Goal: Navigation & Orientation: Locate item on page

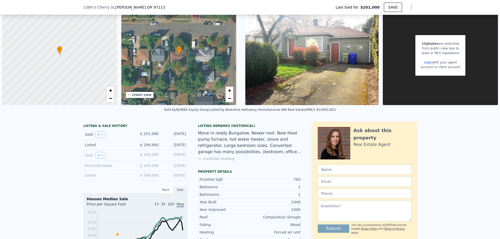
scroll to position [50, 0]
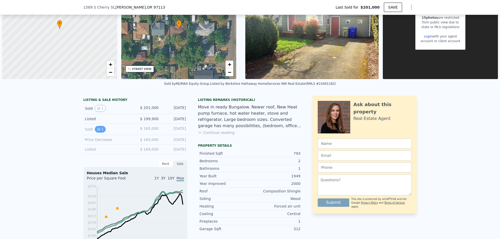
click at [98, 129] on icon "View historical data" at bounding box center [99, 129] width 2 height 2
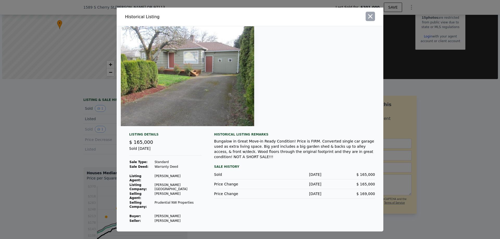
click at [368, 20] on icon "button" at bounding box center [369, 16] width 7 height 7
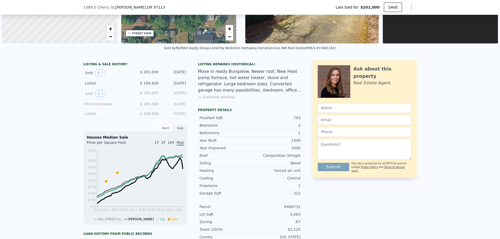
scroll to position [76, 0]
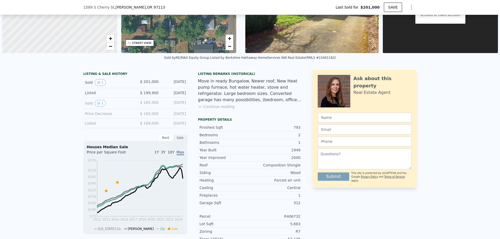
click at [222, 107] on button "Continue reading" at bounding box center [216, 106] width 37 height 5
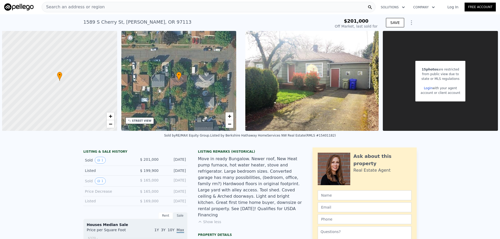
scroll to position [0, 0]
click at [408, 22] on icon "Show Options" at bounding box center [411, 23] width 6 height 6
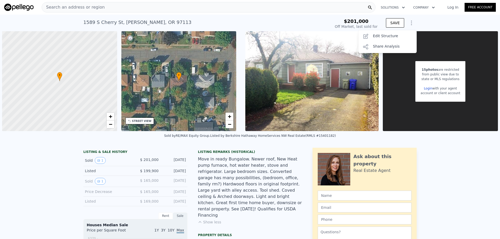
click at [409, 22] on icon "Show Options" at bounding box center [411, 23] width 6 height 6
click at [174, 88] on div "• + −" at bounding box center [178, 81] width 115 height 100
click at [140, 122] on div "STREET VIEW" at bounding box center [142, 121] width 20 height 4
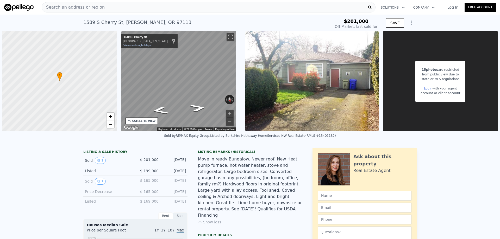
click at [143, 122] on div "SATELLITE VIEW" at bounding box center [144, 121] width 24 height 4
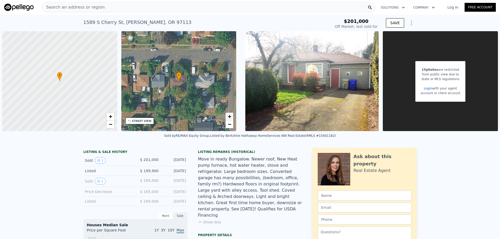
click at [229, 117] on span "+" at bounding box center [229, 116] width 3 height 7
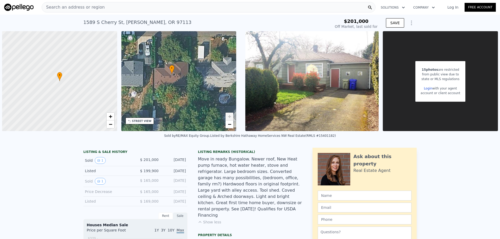
drag, startPoint x: 202, startPoint y: 98, endPoint x: 194, endPoint y: 94, distance: 8.6
click at [194, 94] on div "• + −" at bounding box center [178, 81] width 115 height 100
click at [230, 123] on span "−" at bounding box center [229, 124] width 3 height 7
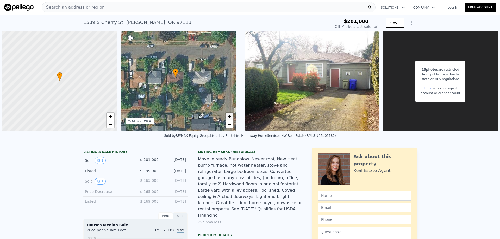
click at [228, 117] on span "+" at bounding box center [229, 116] width 3 height 7
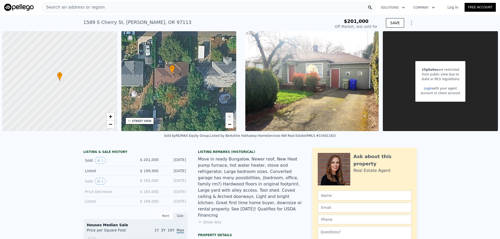
click at [228, 117] on span "+" at bounding box center [229, 116] width 3 height 7
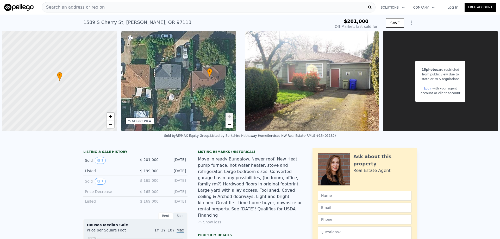
drag, startPoint x: 196, startPoint y: 85, endPoint x: 233, endPoint y: 88, distance: 37.6
click at [233, 88] on div "• + −" at bounding box center [178, 81] width 115 height 100
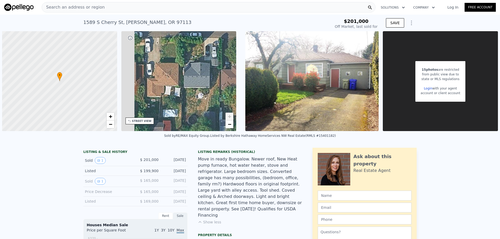
drag, startPoint x: 205, startPoint y: 86, endPoint x: 210, endPoint y: 82, distance: 6.3
click at [233, 84] on div "• + −" at bounding box center [178, 81] width 115 height 100
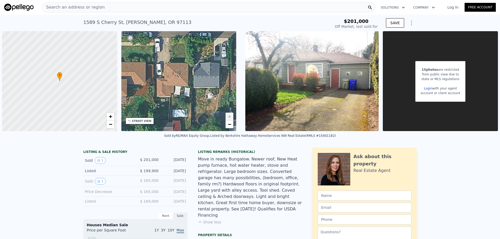
drag, startPoint x: 185, startPoint y: 81, endPoint x: 227, endPoint y: 84, distance: 42.2
click at [228, 83] on div "• + −" at bounding box center [178, 81] width 115 height 100
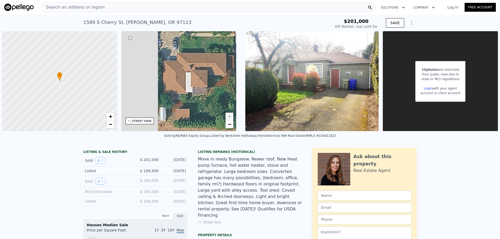
drag, startPoint x: 176, startPoint y: 92, endPoint x: 220, endPoint y: 83, distance: 44.3
click at [220, 83] on div "• + −" at bounding box center [178, 81] width 115 height 100
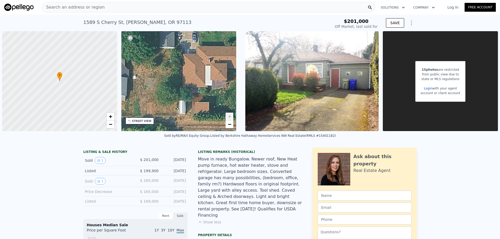
drag, startPoint x: 201, startPoint y: 101, endPoint x: 238, endPoint y: 98, distance: 36.3
click at [238, 98] on div "• + − • + − STREET VIEW ← Move left → Move right ↑ Move up ↓ Move down + Zoom i…" at bounding box center [250, 81] width 500 height 100
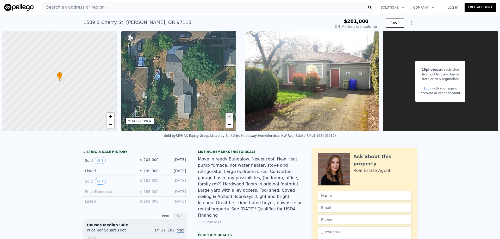
drag, startPoint x: 199, startPoint y: 81, endPoint x: 225, endPoint y: 93, distance: 28.5
click at [226, 93] on div "• + −" at bounding box center [178, 81] width 115 height 100
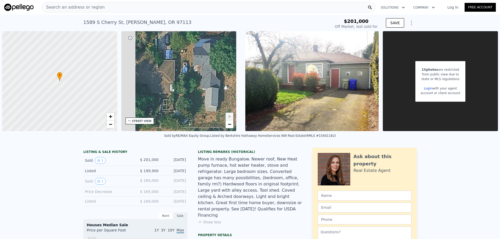
drag, startPoint x: 188, startPoint y: 94, endPoint x: 215, endPoint y: 87, distance: 27.9
click at [215, 87] on div "• + −" at bounding box center [178, 81] width 115 height 100
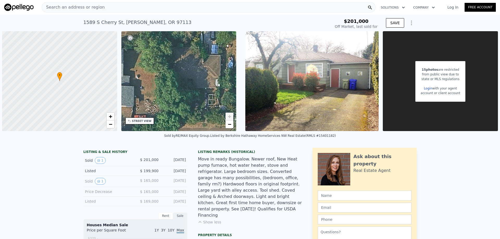
drag, startPoint x: 180, startPoint y: 89, endPoint x: 225, endPoint y: 84, distance: 44.5
click at [226, 84] on div "• + −" at bounding box center [178, 81] width 115 height 100
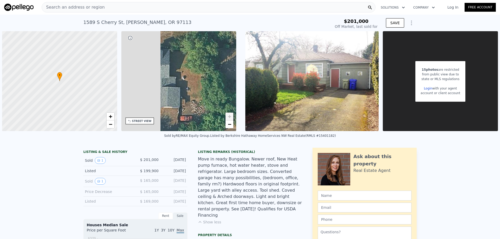
drag, startPoint x: 196, startPoint y: 85, endPoint x: 231, endPoint y: 87, distance: 35.2
click at [238, 86] on div "• + − • + − STREET VIEW ← Move left → Move right ↑ Move up ↓ Move down + Zoom i…" at bounding box center [250, 81] width 500 height 100
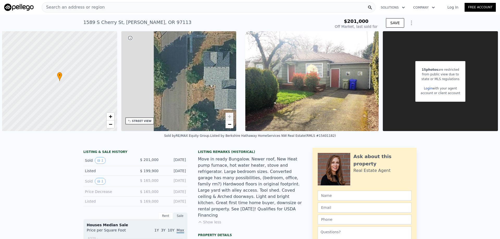
drag, startPoint x: 197, startPoint y: 92, endPoint x: 237, endPoint y: 94, distance: 39.6
click at [237, 94] on div "• + − • + − STREET VIEW ← Move left → Move right ↑ Move up ↓ Move down + Zoom i…" at bounding box center [250, 81] width 500 height 100
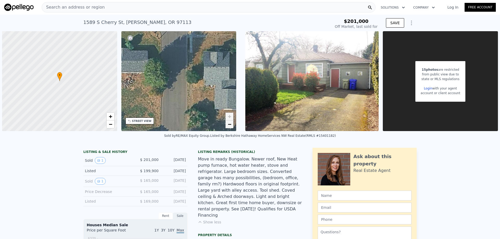
click at [228, 124] on span "−" at bounding box center [229, 124] width 3 height 7
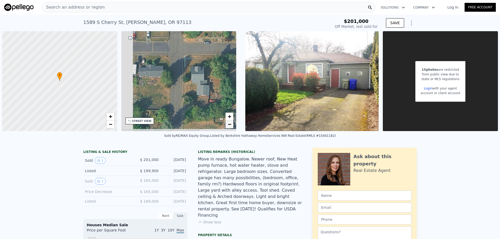
click at [228, 124] on span "−" at bounding box center [229, 124] width 3 height 7
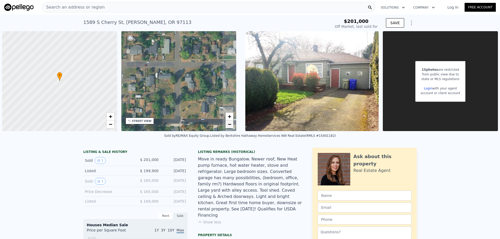
click at [228, 124] on span "−" at bounding box center [229, 124] width 3 height 7
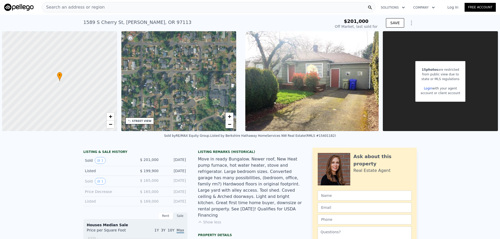
drag, startPoint x: 191, startPoint y: 110, endPoint x: 242, endPoint y: 81, distance: 58.4
click at [242, 81] on div "• + − • + − STREET VIEW ← Move left → Move right ↑ Move up ↓ Move down + Zoom i…" at bounding box center [250, 81] width 500 height 100
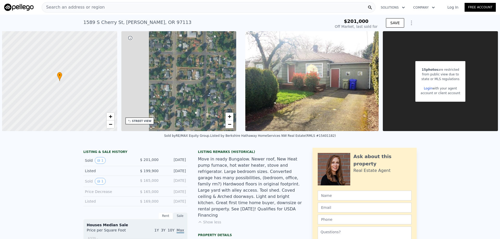
drag, startPoint x: 180, startPoint y: 90, endPoint x: 240, endPoint y: 100, distance: 61.0
click at [241, 100] on div "• + − • + − STREET VIEW ← Move left → Move right ↑ Move up ↓ Move down + Zoom i…" at bounding box center [250, 81] width 500 height 100
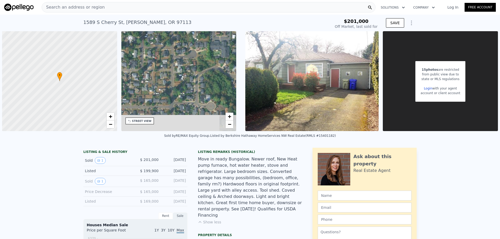
drag, startPoint x: 222, startPoint y: 95, endPoint x: 167, endPoint y: 43, distance: 75.7
click at [167, 43] on div "• + −" at bounding box center [178, 81] width 115 height 100
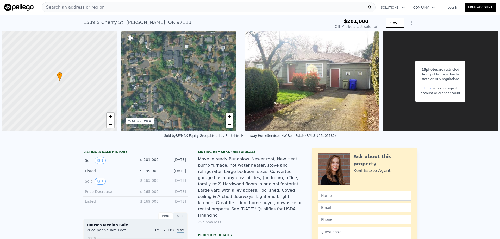
drag, startPoint x: 207, startPoint y: 77, endPoint x: 172, endPoint y: 85, distance: 36.2
click at [172, 85] on div "• + −" at bounding box center [178, 81] width 115 height 100
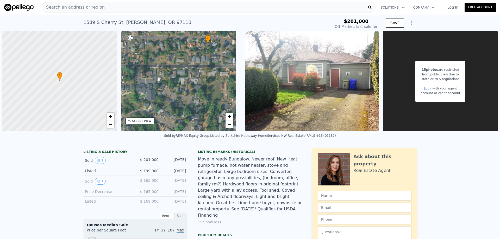
drag, startPoint x: 210, startPoint y: 85, endPoint x: 179, endPoint y: 123, distance: 48.8
click at [179, 123] on div "• + −" at bounding box center [178, 81] width 115 height 100
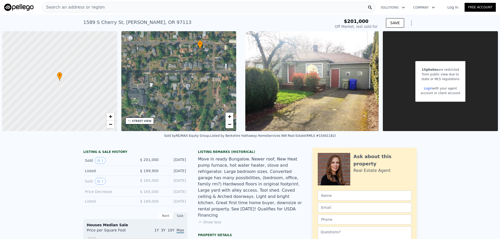
drag, startPoint x: 204, startPoint y: 102, endPoint x: 186, endPoint y: 107, distance: 19.2
click at [186, 107] on div "• + −" at bounding box center [178, 81] width 115 height 100
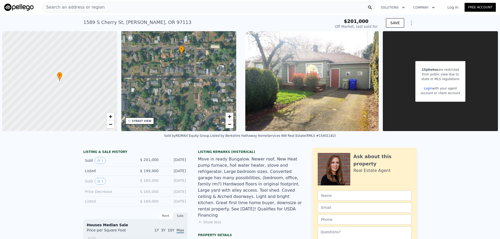
click at [231, 116] on span "+" at bounding box center [229, 116] width 3 height 7
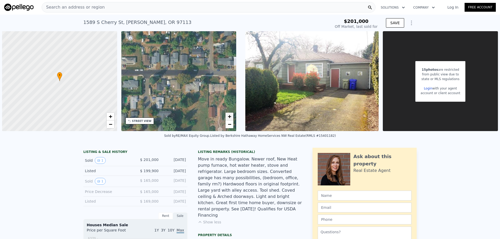
click at [230, 116] on span "+" at bounding box center [229, 116] width 3 height 7
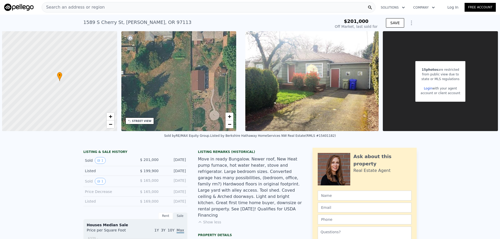
drag, startPoint x: 211, startPoint y: 104, endPoint x: 166, endPoint y: 45, distance: 74.7
click at [165, 44] on div "• + −" at bounding box center [178, 81] width 115 height 100
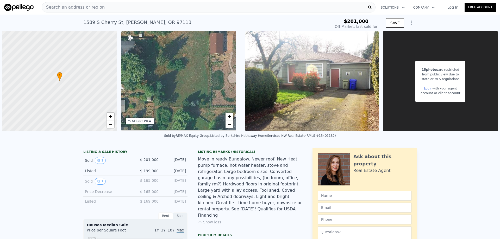
drag, startPoint x: 182, startPoint y: 96, endPoint x: 200, endPoint y: 56, distance: 43.7
click at [200, 56] on div "• + −" at bounding box center [178, 81] width 115 height 100
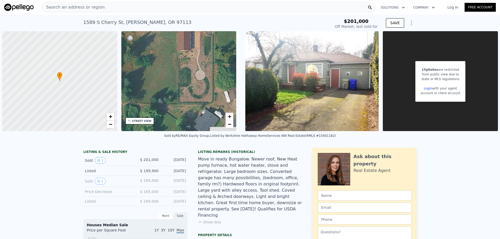
drag, startPoint x: 203, startPoint y: 66, endPoint x: 169, endPoint y: 64, distance: 33.4
click at [169, 64] on div "• + −" at bounding box center [178, 81] width 115 height 100
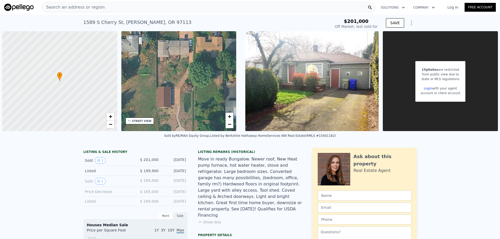
drag, startPoint x: 208, startPoint y: 70, endPoint x: 189, endPoint y: 128, distance: 61.0
click at [189, 128] on div "• + −" at bounding box center [178, 81] width 115 height 100
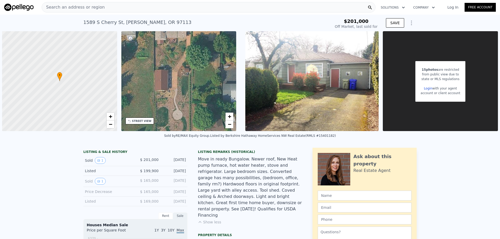
drag, startPoint x: 185, startPoint y: 88, endPoint x: 182, endPoint y: 71, distance: 17.4
click at [182, 71] on div "• + −" at bounding box center [178, 81] width 115 height 100
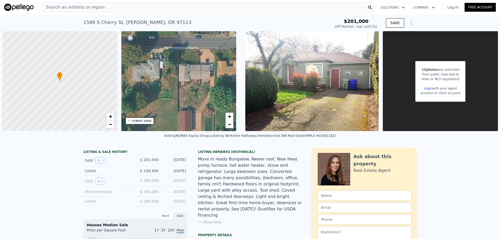
drag, startPoint x: 189, startPoint y: 79, endPoint x: 213, endPoint y: 120, distance: 47.8
click at [213, 120] on div "• + −" at bounding box center [178, 81] width 115 height 100
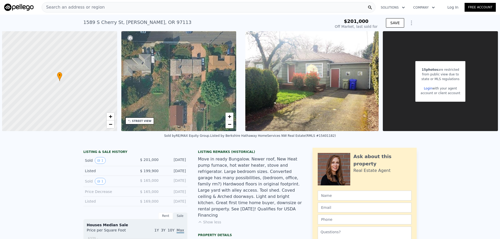
drag, startPoint x: 176, startPoint y: 98, endPoint x: 165, endPoint y: 100, distance: 11.4
click at [165, 100] on div "• + −" at bounding box center [178, 81] width 115 height 100
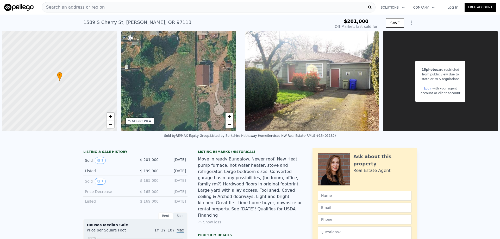
drag, startPoint x: 192, startPoint y: 106, endPoint x: 214, endPoint y: 70, distance: 42.6
click at [214, 70] on div "• + −" at bounding box center [178, 81] width 115 height 100
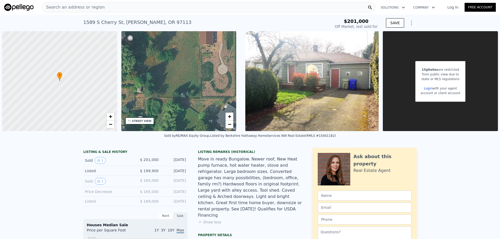
drag, startPoint x: 203, startPoint y: 115, endPoint x: 206, endPoint y: 77, distance: 38.9
click at [206, 77] on div "• + −" at bounding box center [178, 81] width 115 height 100
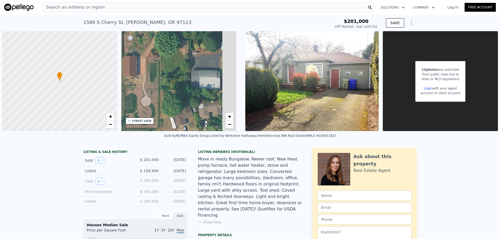
drag, startPoint x: 221, startPoint y: 78, endPoint x: 136, endPoint y: 114, distance: 92.4
click at [136, 114] on div "• + −" at bounding box center [178, 81] width 115 height 100
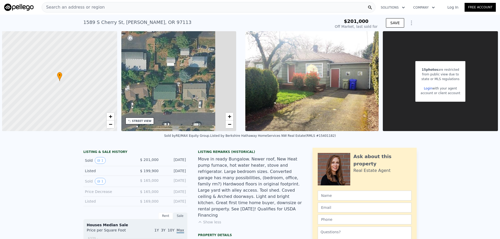
drag, startPoint x: 202, startPoint y: 107, endPoint x: 138, endPoint y: 85, distance: 68.1
click at [138, 85] on div "• + −" at bounding box center [178, 81] width 115 height 100
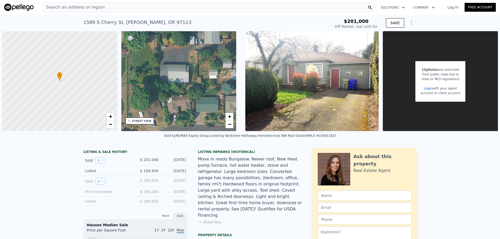
drag, startPoint x: 197, startPoint y: 95, endPoint x: 235, endPoint y: 116, distance: 43.9
click at [236, 116] on div "• + −" at bounding box center [178, 81] width 115 height 100
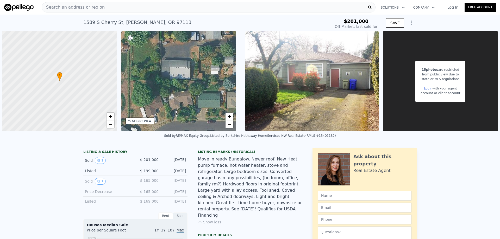
drag, startPoint x: 201, startPoint y: 81, endPoint x: 206, endPoint y: 86, distance: 7.7
click at [205, 68] on div "• + −" at bounding box center [178, 81] width 115 height 100
click at [230, 127] on span "−" at bounding box center [229, 124] width 3 height 7
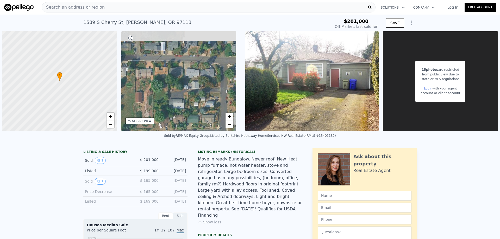
drag
click at [209, 122] on div "• + −" at bounding box center [178, 81] width 115 height 100
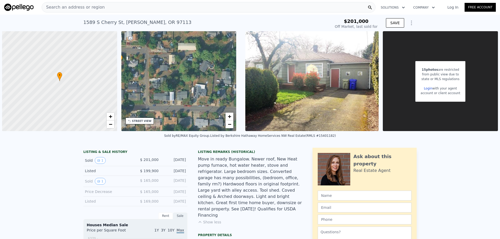
click at [194, 125] on div "• + −" at bounding box center [178, 81] width 115 height 100
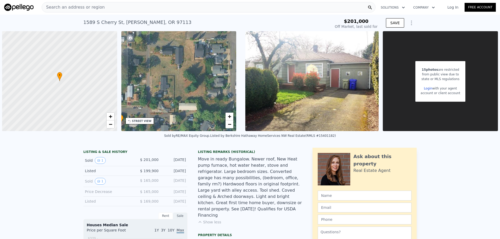
click at [194, 125] on div "• + −" at bounding box center [178, 81] width 115 height 100
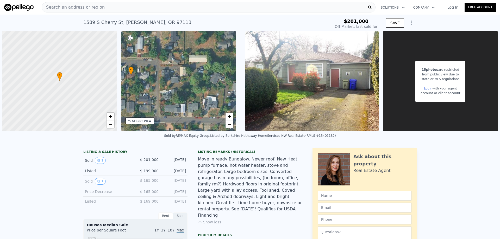
click at [185, 50] on div "• + −" at bounding box center [178, 81] width 115 height 100
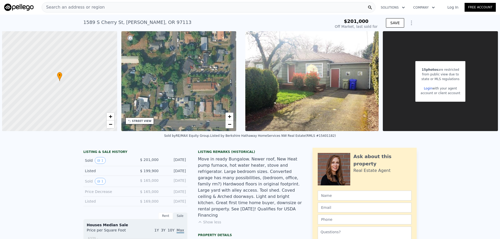
click at [127, 73] on div "• + −" at bounding box center [178, 81] width 115 height 100
click at [163, 82] on div "• + −" at bounding box center [178, 81] width 115 height 100
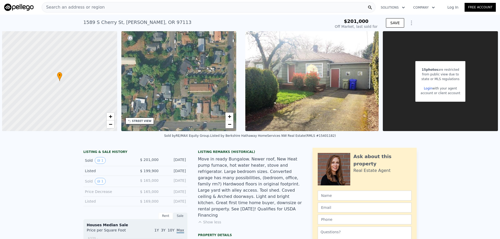
click at [146, 105] on div "• + −" at bounding box center [178, 81] width 115 height 100
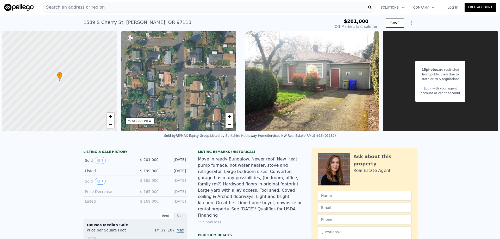
click at [191, 121] on div "• + −" at bounding box center [178, 81] width 115 height 100
